Goal: Information Seeking & Learning: Learn about a topic

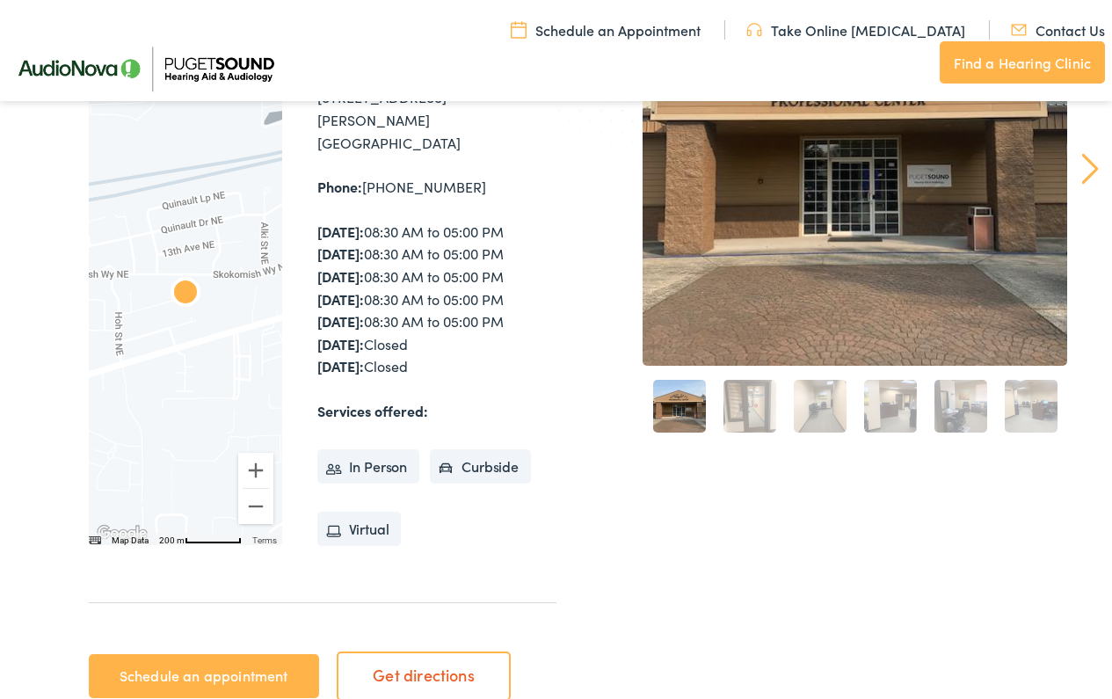
scroll to position [287, 0]
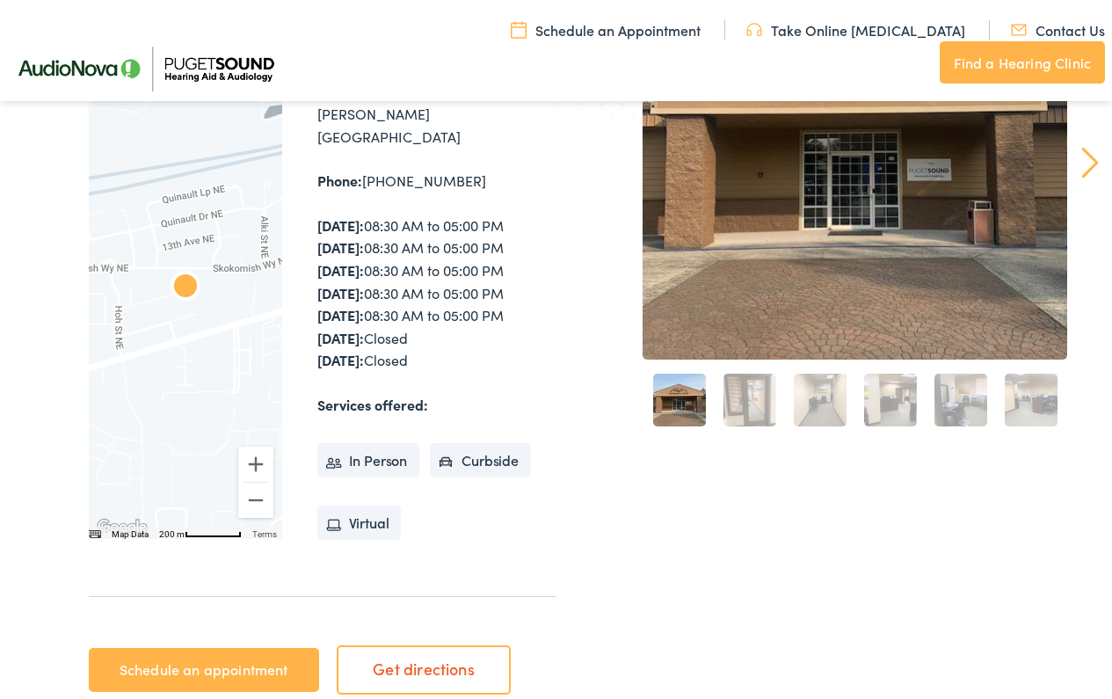
click at [383, 443] on li "In Person" at bounding box center [368, 460] width 103 height 35
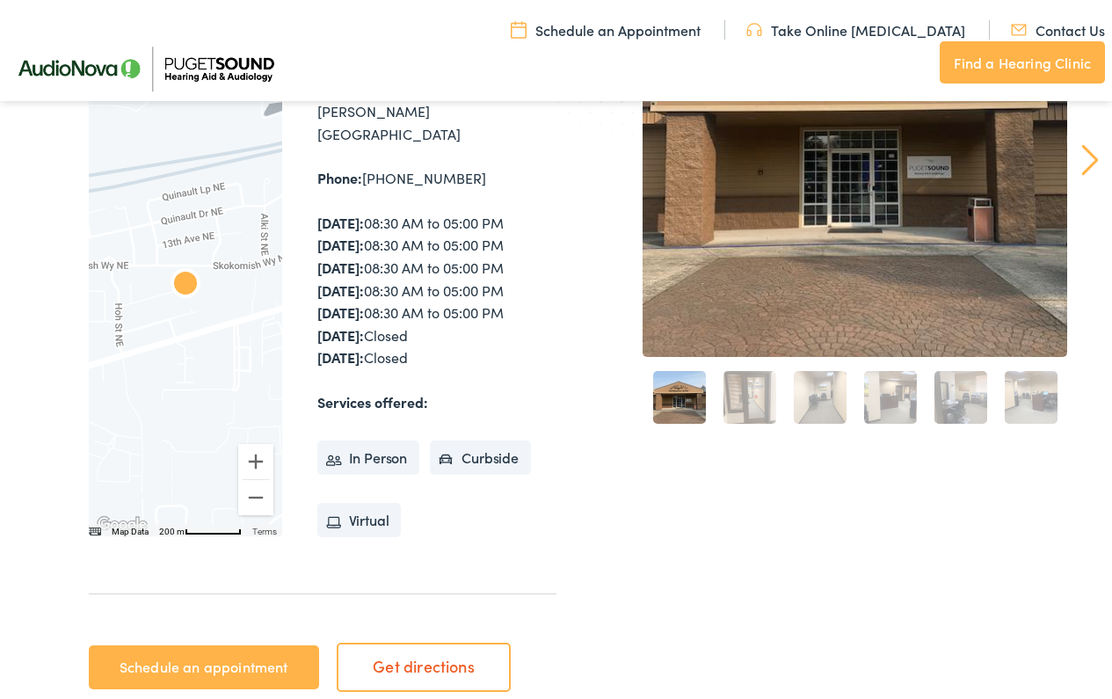
scroll to position [292, 0]
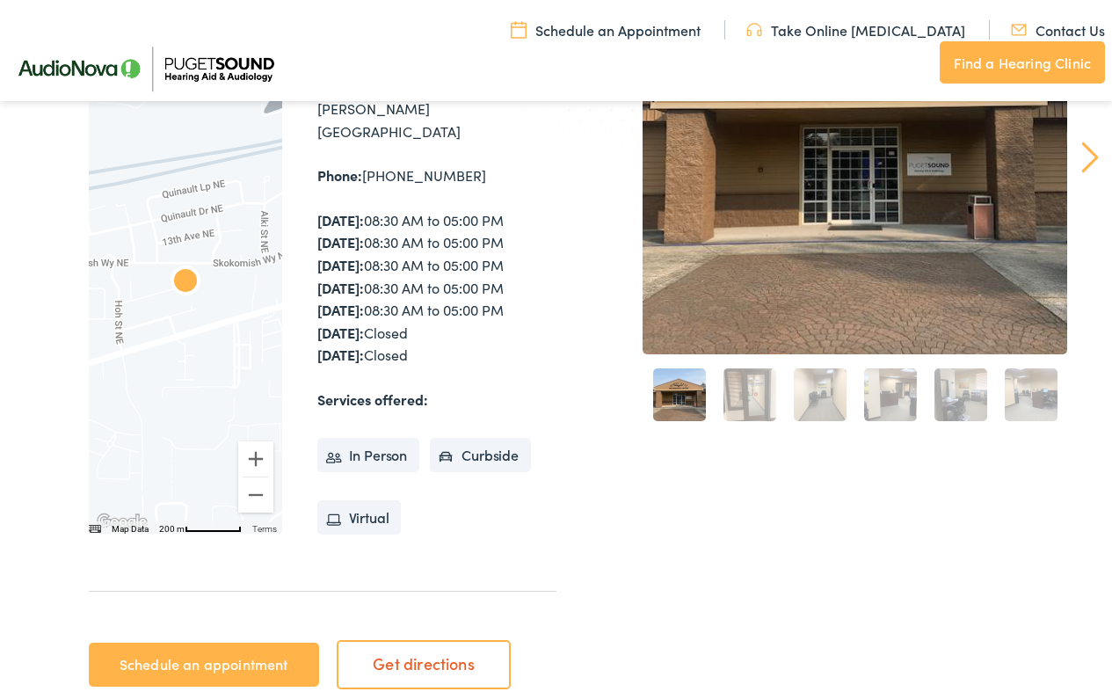
click at [375, 438] on li "In Person" at bounding box center [368, 455] width 103 height 35
click at [475, 438] on li "Curbside" at bounding box center [480, 455] width 101 height 35
click at [378, 500] on li "Virtual" at bounding box center [359, 517] width 84 height 35
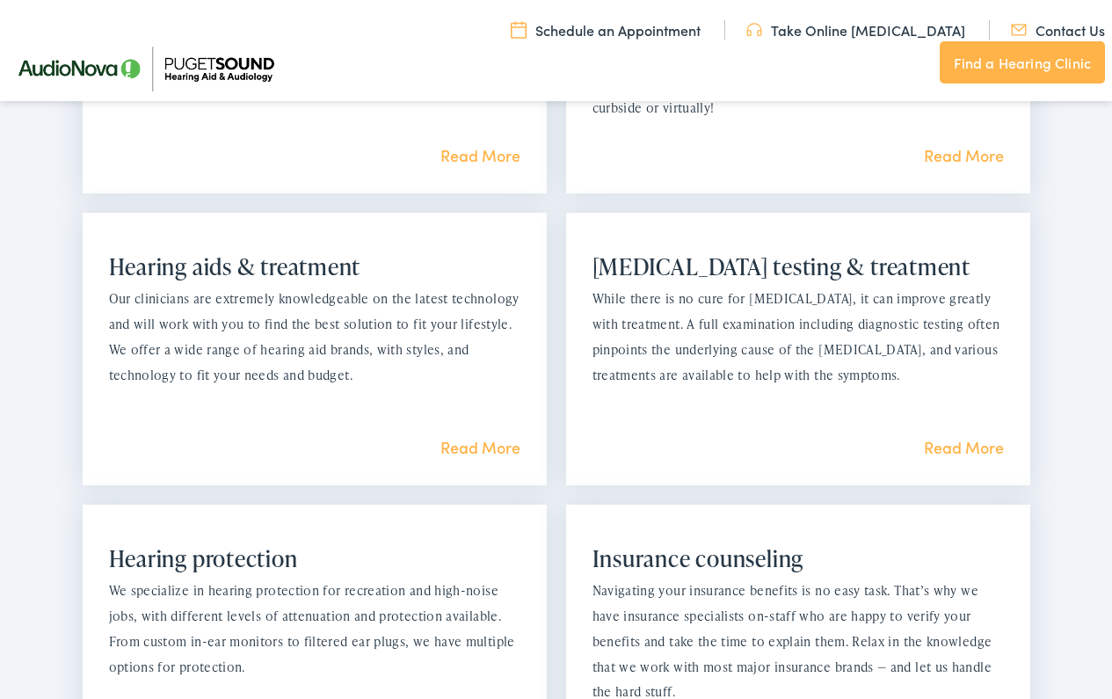
scroll to position [1438, 0]
click at [455, 438] on link "Read More" at bounding box center [481, 449] width 80 height 22
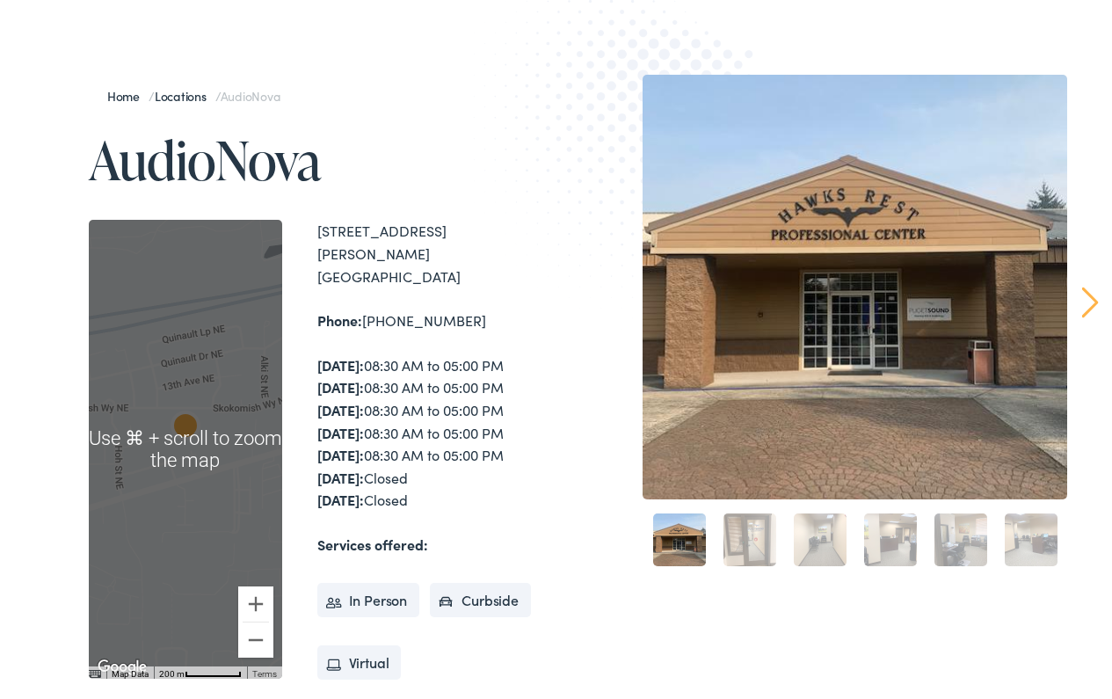
scroll to position [157, 0]
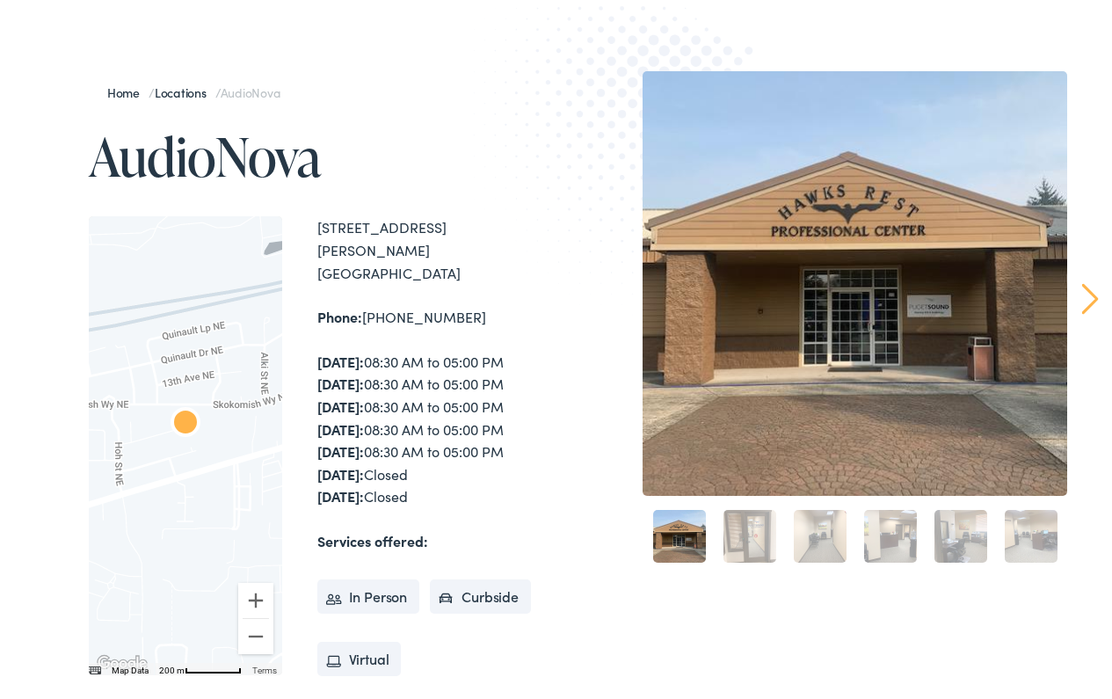
click at [181, 90] on link "Locations" at bounding box center [185, 93] width 61 height 18
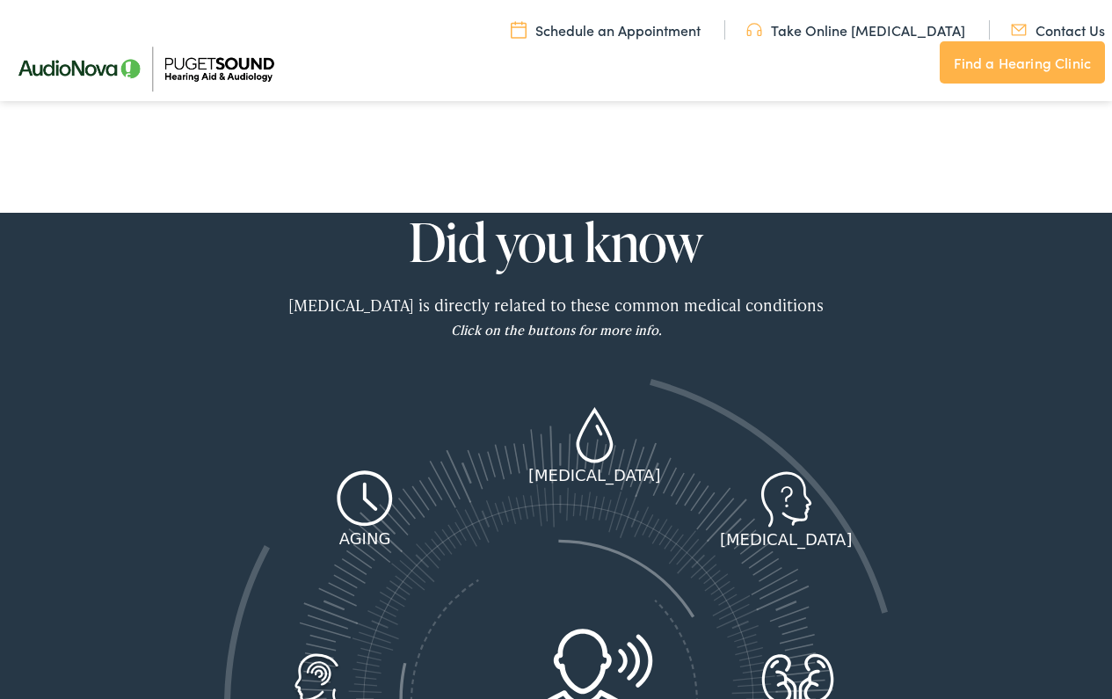
scroll to position [1952, 0]
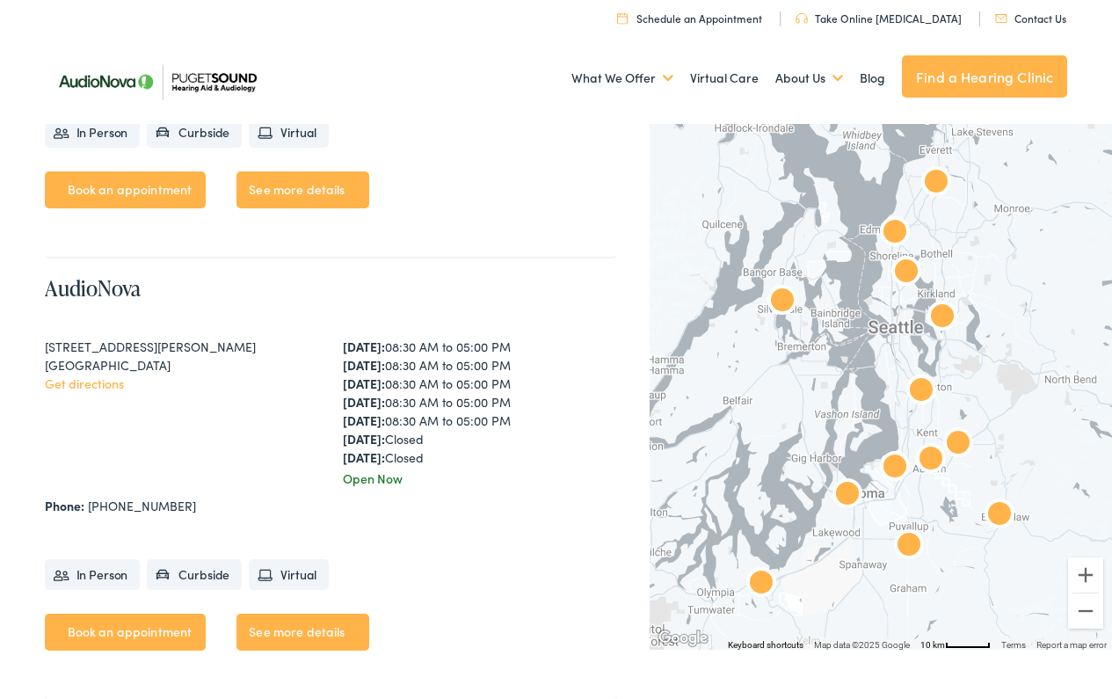
scroll to position [3439, 0]
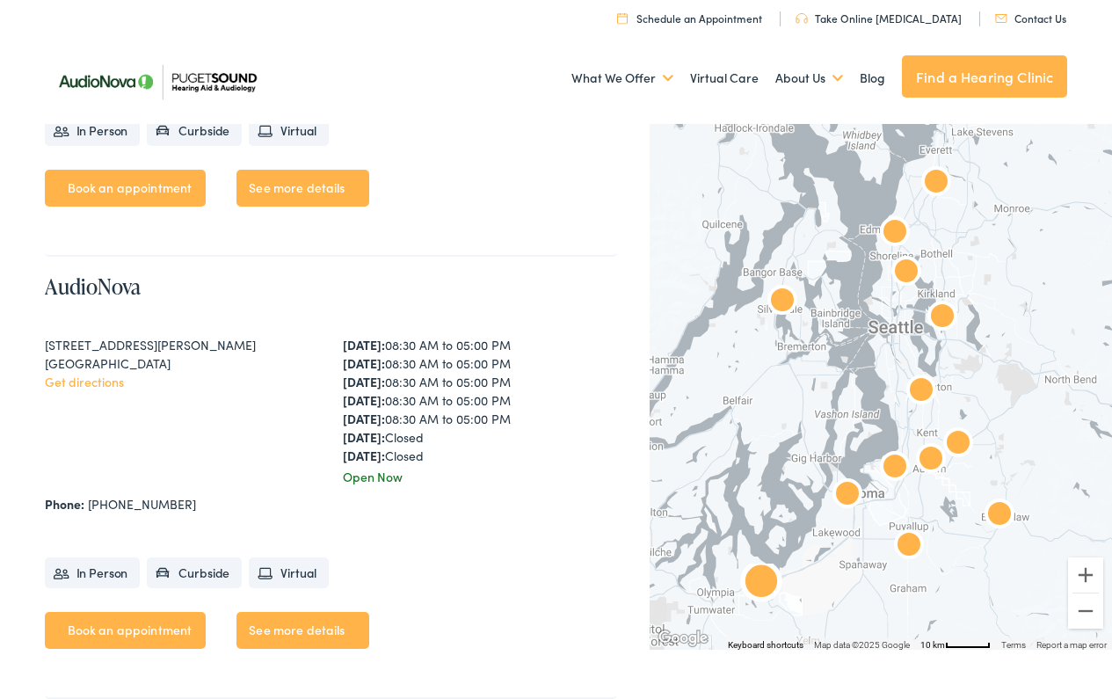
click at [119, 645] on link "Book an appointment" at bounding box center [126, 630] width 162 height 37
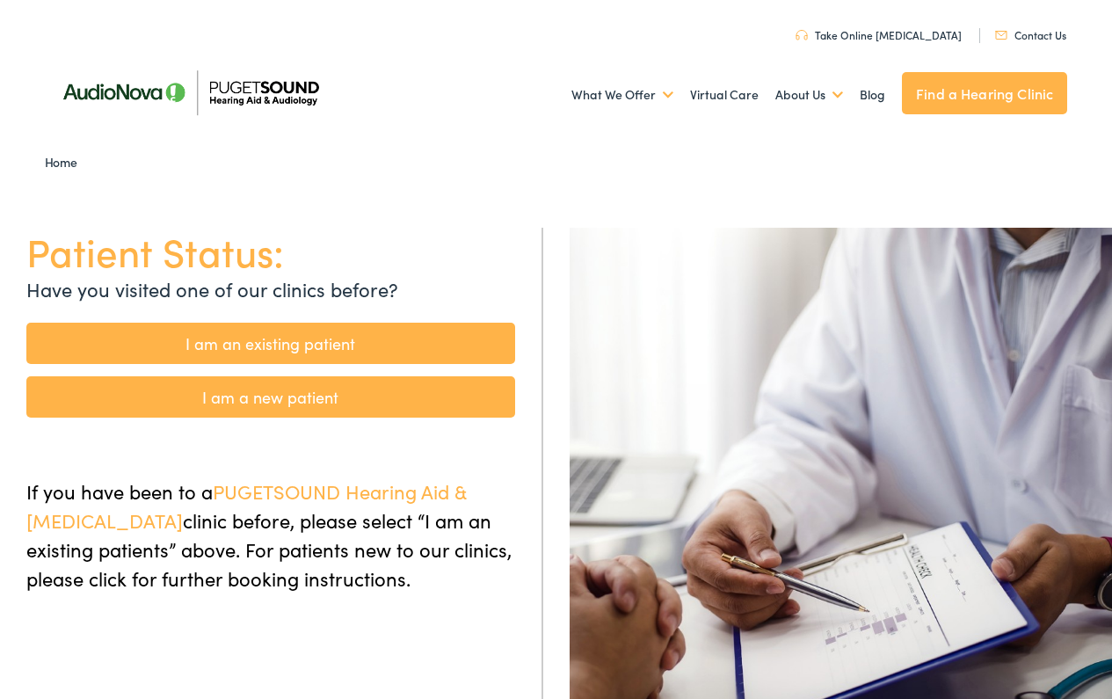
click at [61, 161] on link "Home" at bounding box center [65, 162] width 41 height 18
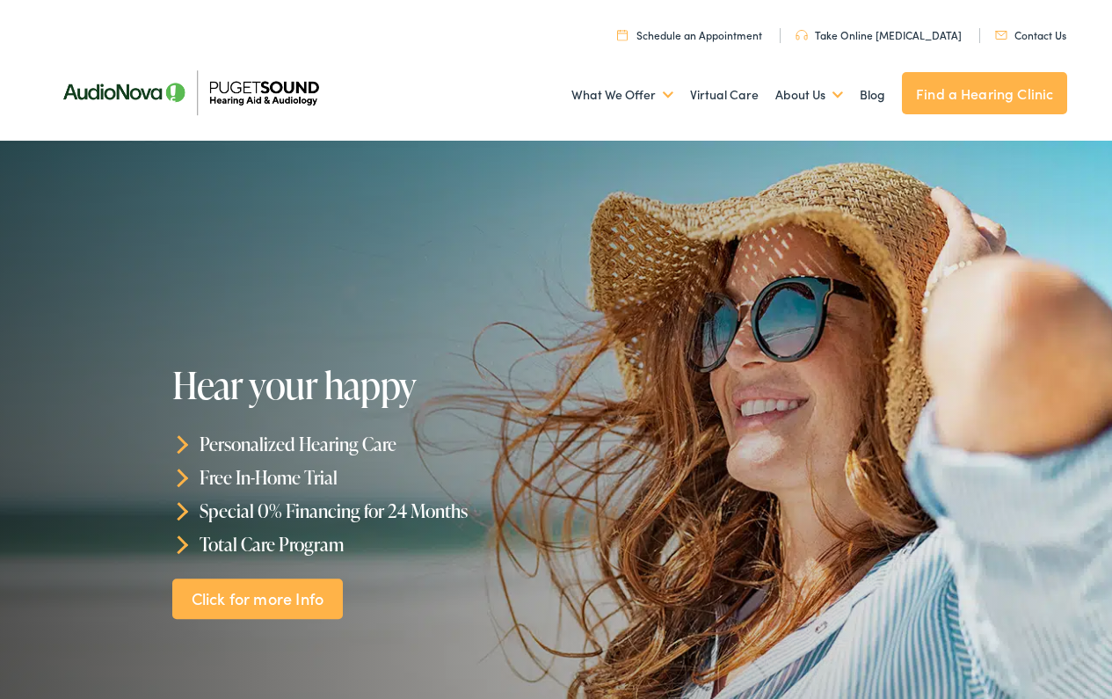
click at [890, 31] on link "Take Online [MEDICAL_DATA]" at bounding box center [879, 34] width 166 height 15
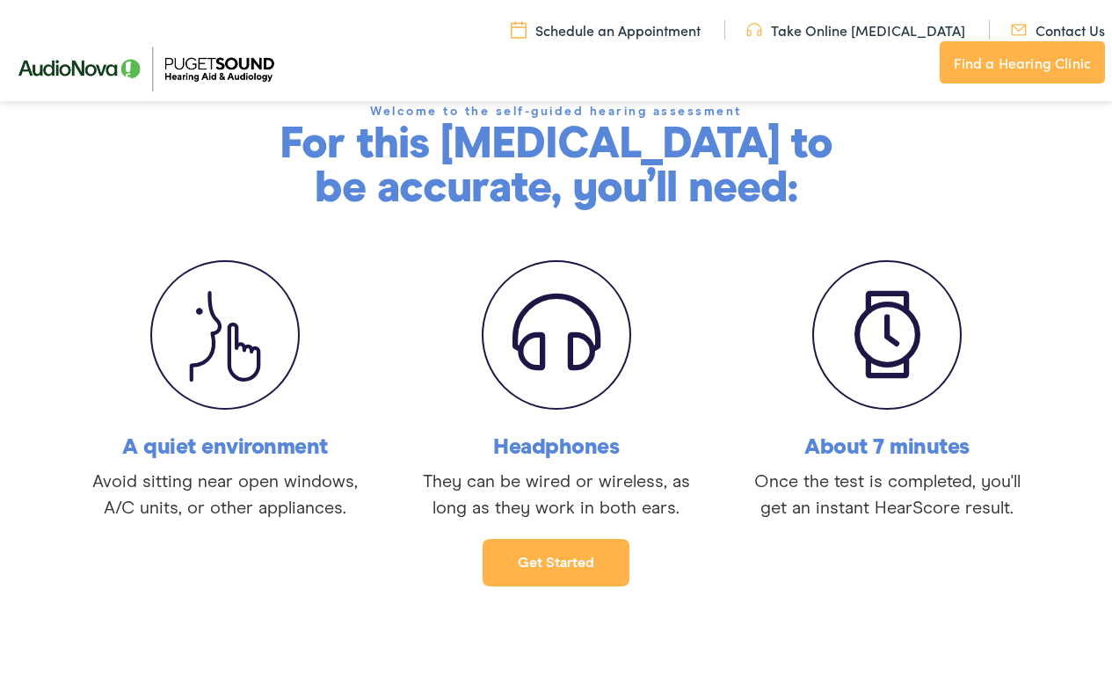
scroll to position [249, 0]
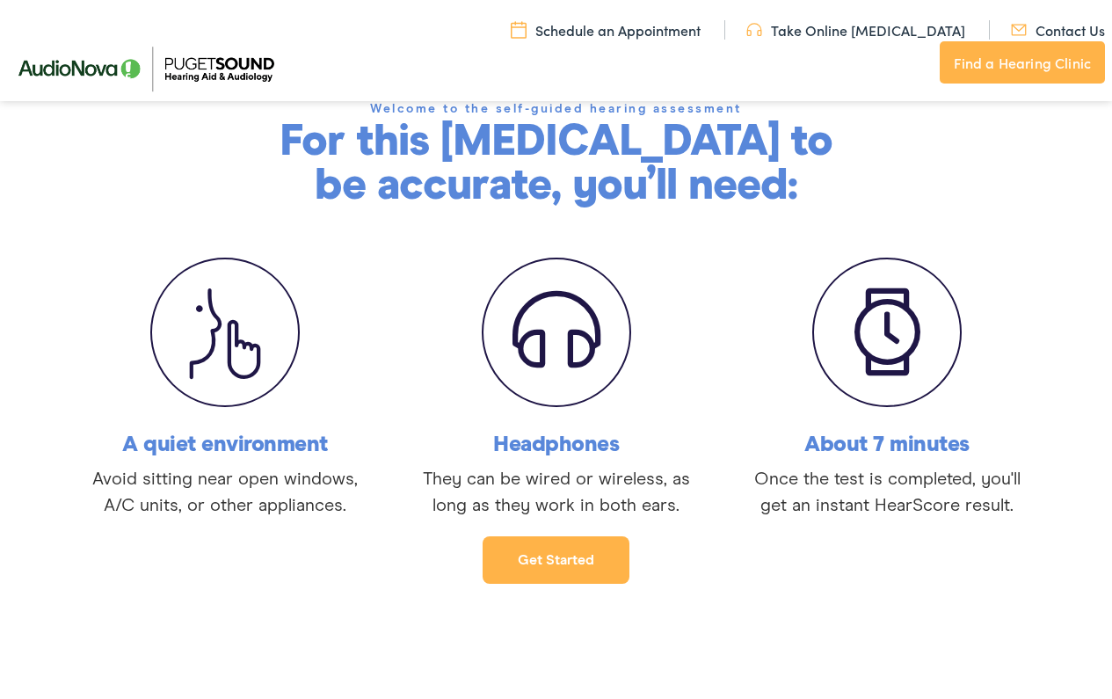
click at [564, 561] on link "Get started" at bounding box center [556, 559] width 147 height 47
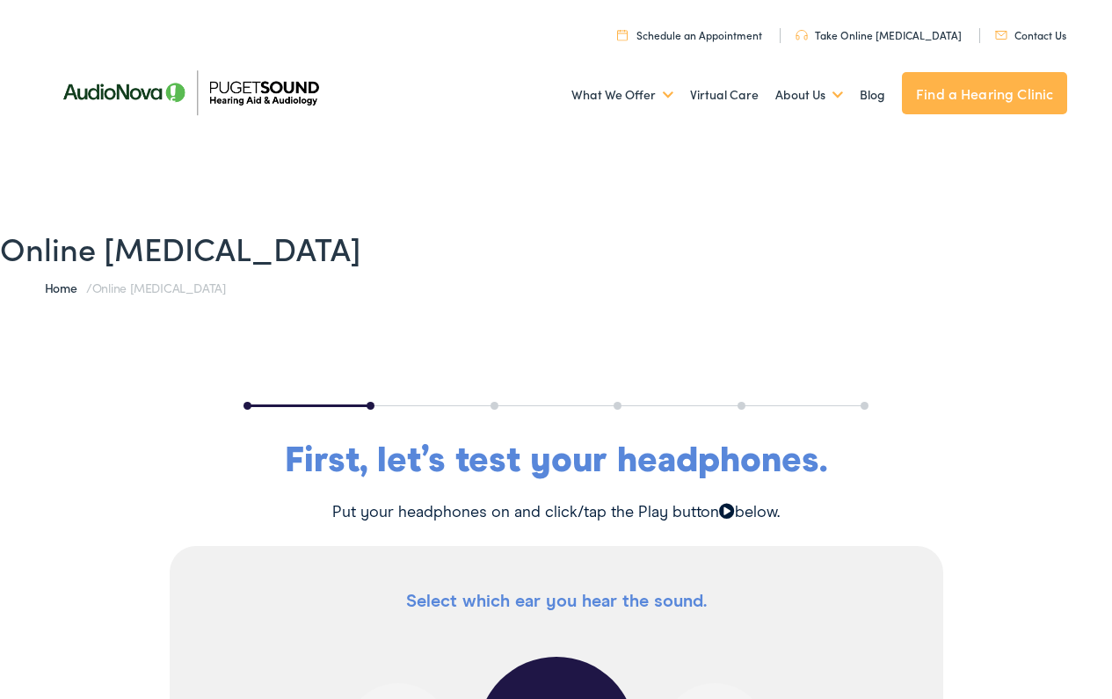
scroll to position [0, 0]
